Goal: Transaction & Acquisition: Purchase product/service

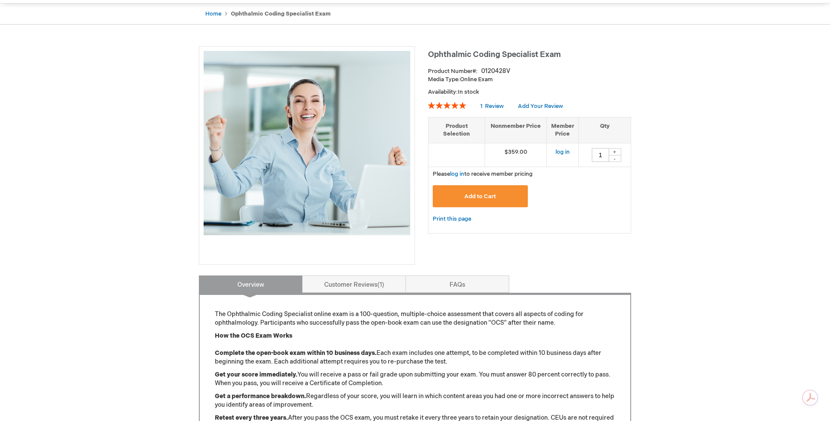
scroll to position [83, 0]
click at [317, 315] on p "The Ophthalmic Coding Specialist online exam is a 100-question, multiple-choice…" at bounding box center [415, 317] width 400 height 17
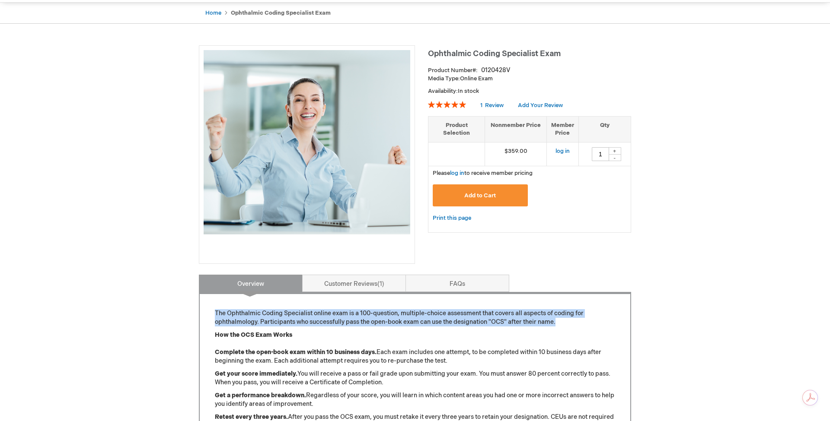
click at [317, 315] on p "The Ophthalmic Coding Specialist online exam is a 100-question, multiple-choice…" at bounding box center [415, 317] width 400 height 17
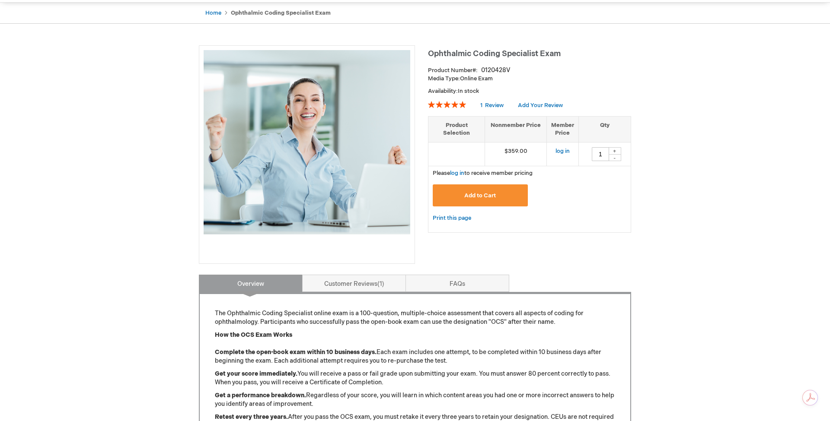
click at [455, 246] on div "Ophthalmic Coding Specialist Exam Product Number 0120428V Media Type: Online Ex…" at bounding box center [415, 337] width 432 height 584
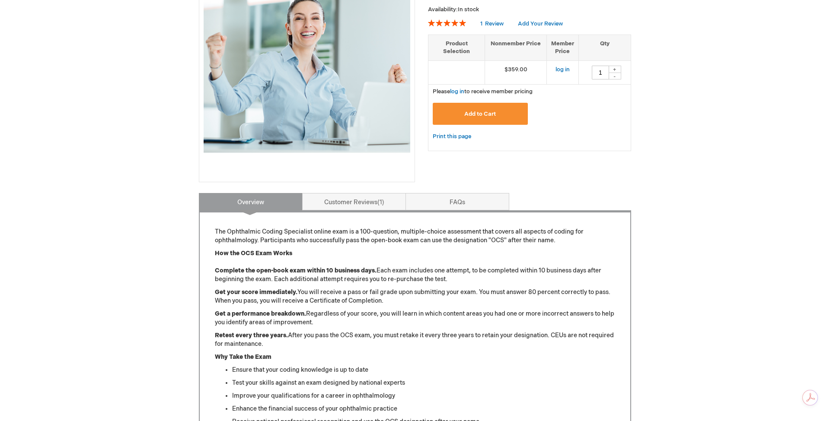
scroll to position [166, 0]
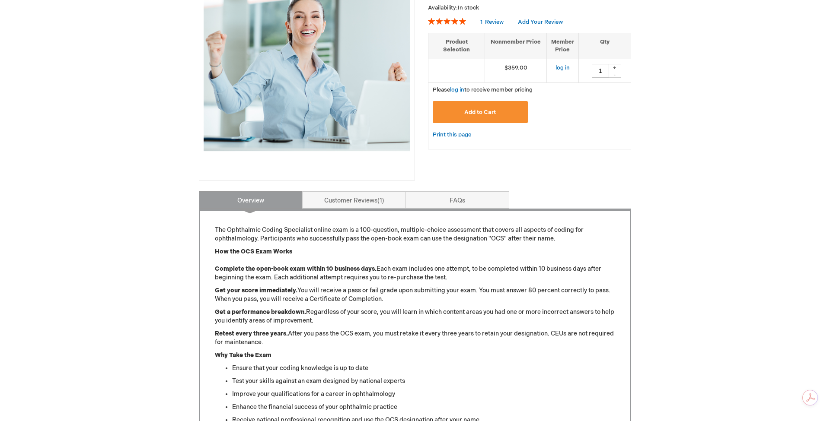
click at [444, 288] on p "Get your score immediately. You will receive a pass or fail grade upon submitti…" at bounding box center [415, 295] width 400 height 17
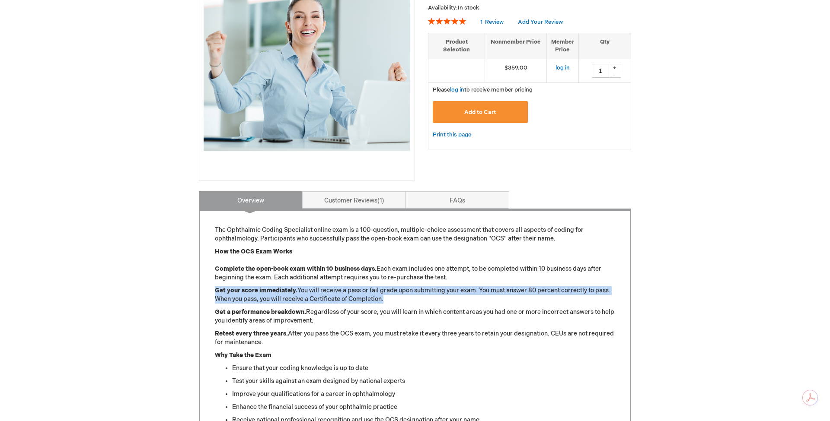
click at [444, 288] on p "Get your score immediately. You will receive a pass or fail grade upon submitti…" at bounding box center [415, 295] width 400 height 17
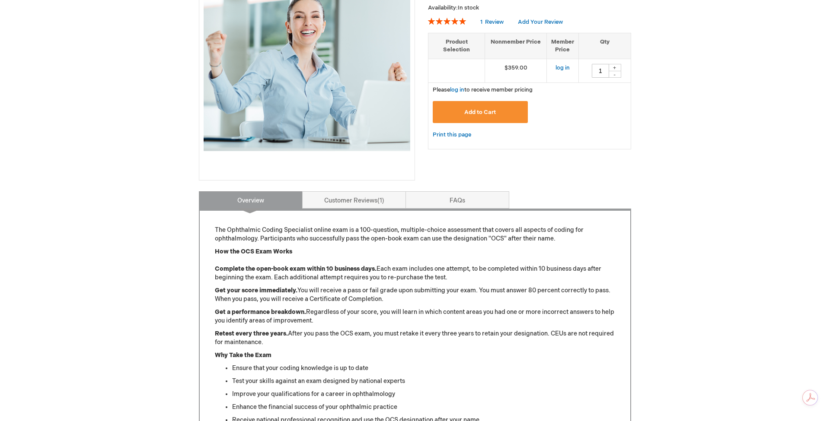
click at [441, 299] on p "Get your score immediately. You will receive a pass or fail grade upon submitti…" at bounding box center [415, 295] width 400 height 17
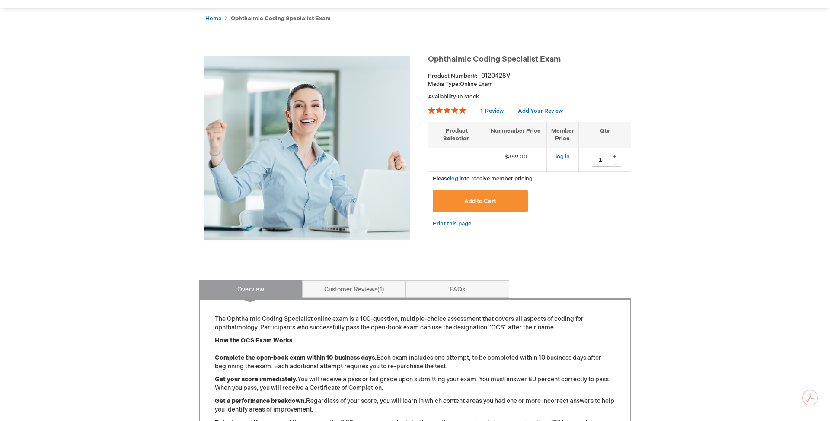
scroll to position [0, 0]
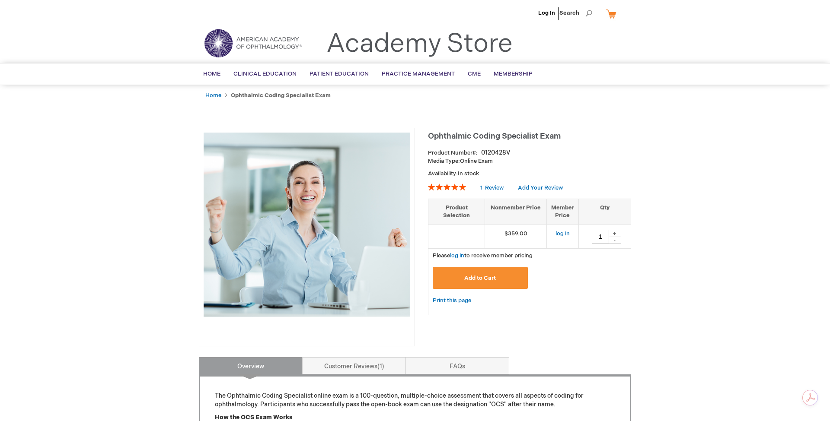
click at [519, 240] on td "$359.00" at bounding box center [516, 237] width 62 height 24
click at [556, 236] on link "log in" at bounding box center [562, 233] width 14 height 7
click at [262, 96] on strong "Ophthalmic Coding Specialist Exam" at bounding box center [281, 95] width 100 height 7
